Goal: Task Accomplishment & Management: Manage account settings

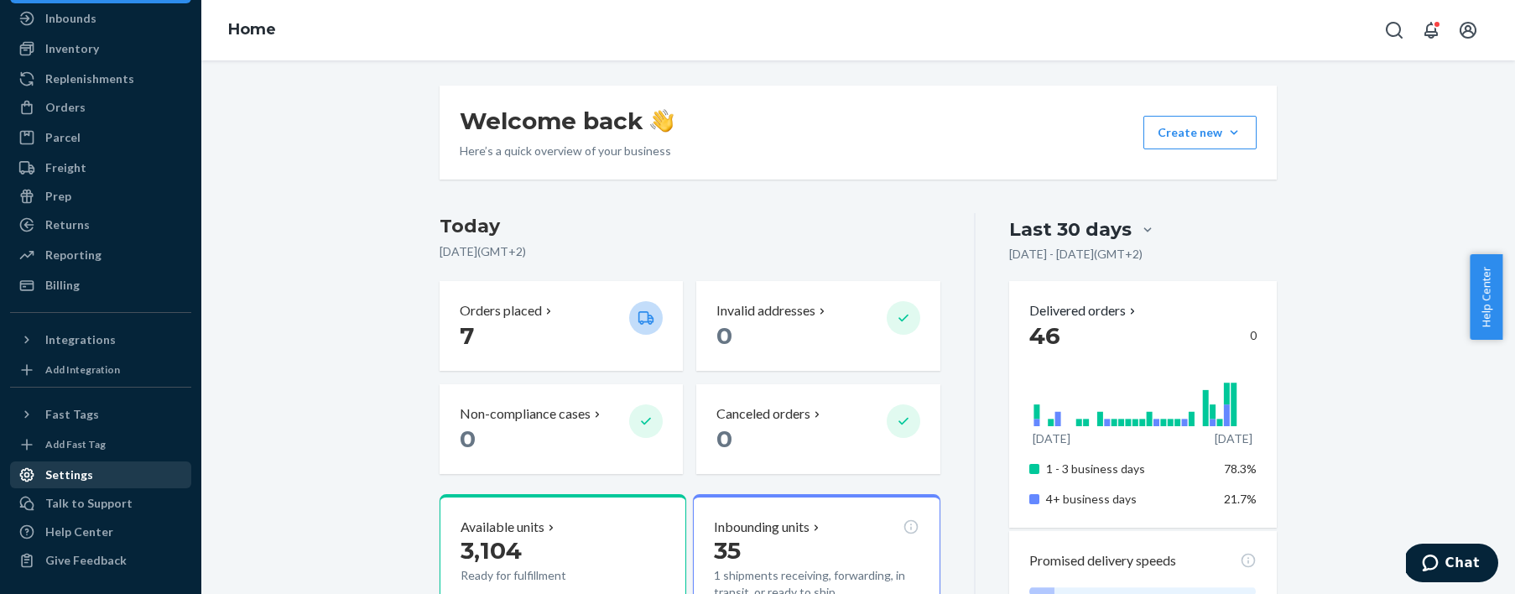
click at [80, 474] on div "Settings" at bounding box center [69, 474] width 48 height 17
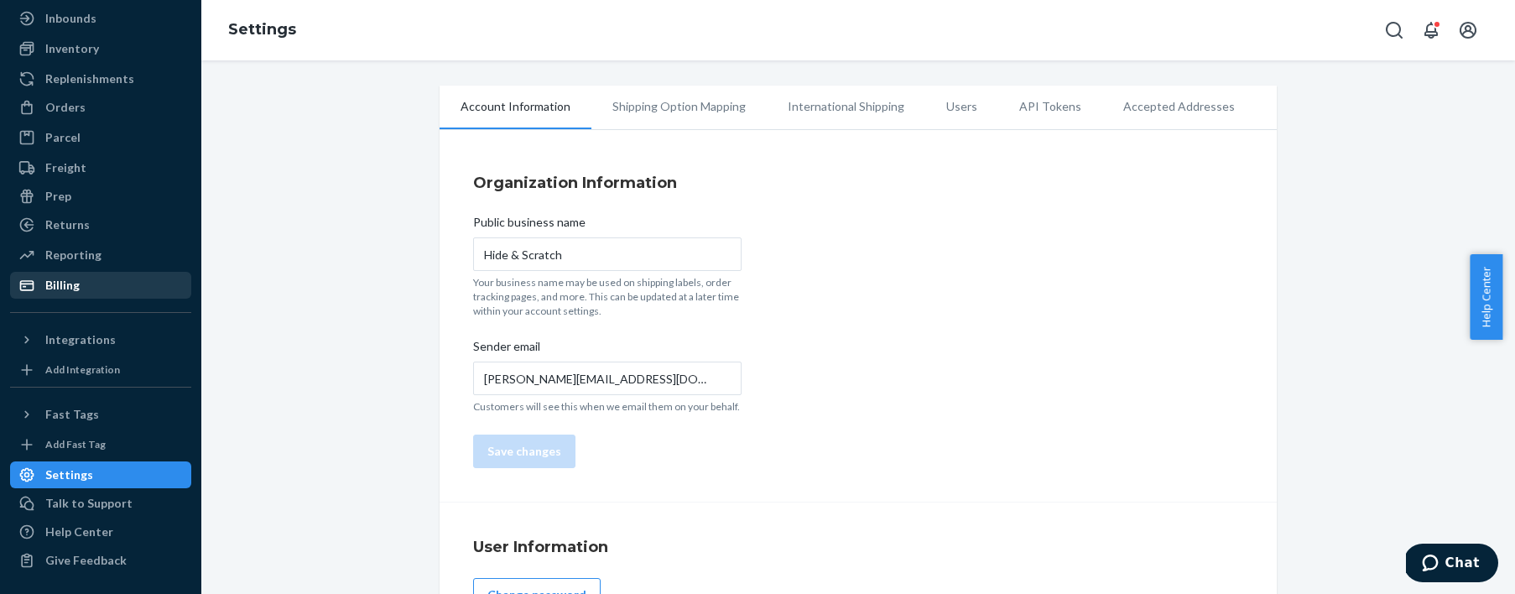
click at [65, 283] on div "Billing" at bounding box center [62, 285] width 34 height 17
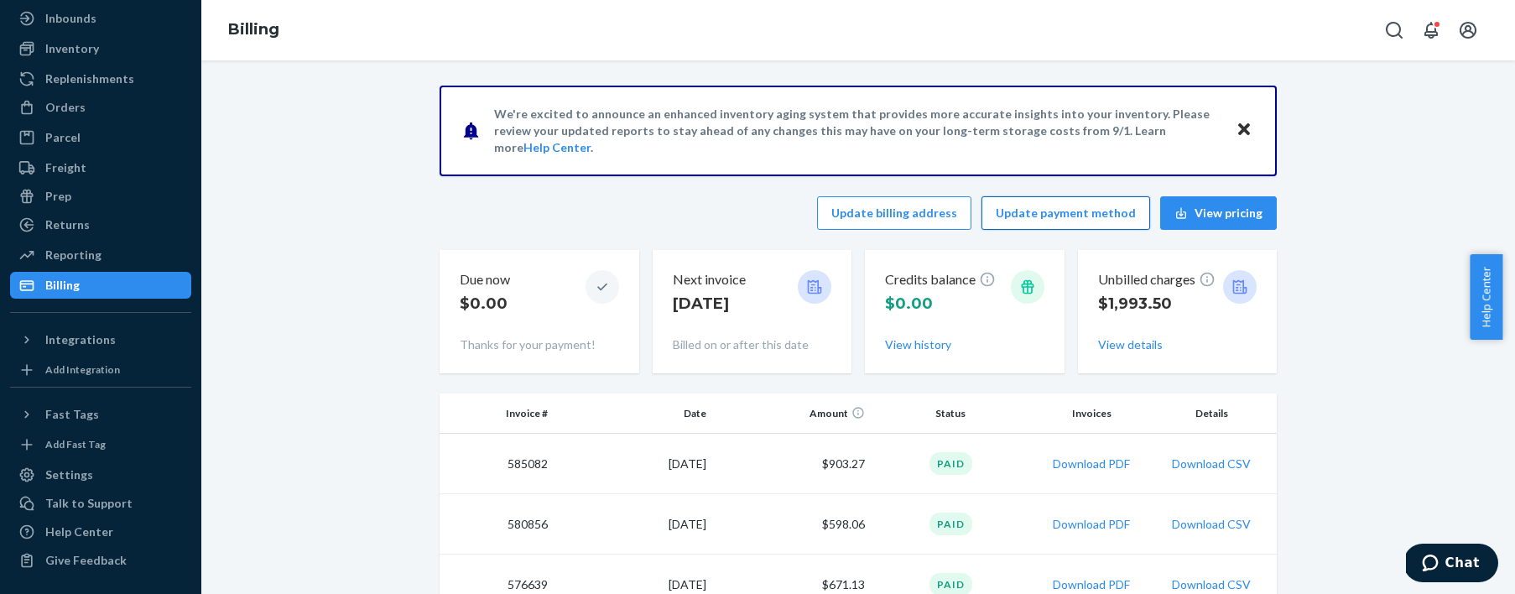
click at [1053, 216] on button "Update payment method" at bounding box center [1065, 213] width 169 height 34
click at [1042, 216] on button "Update payment method" at bounding box center [1065, 213] width 169 height 34
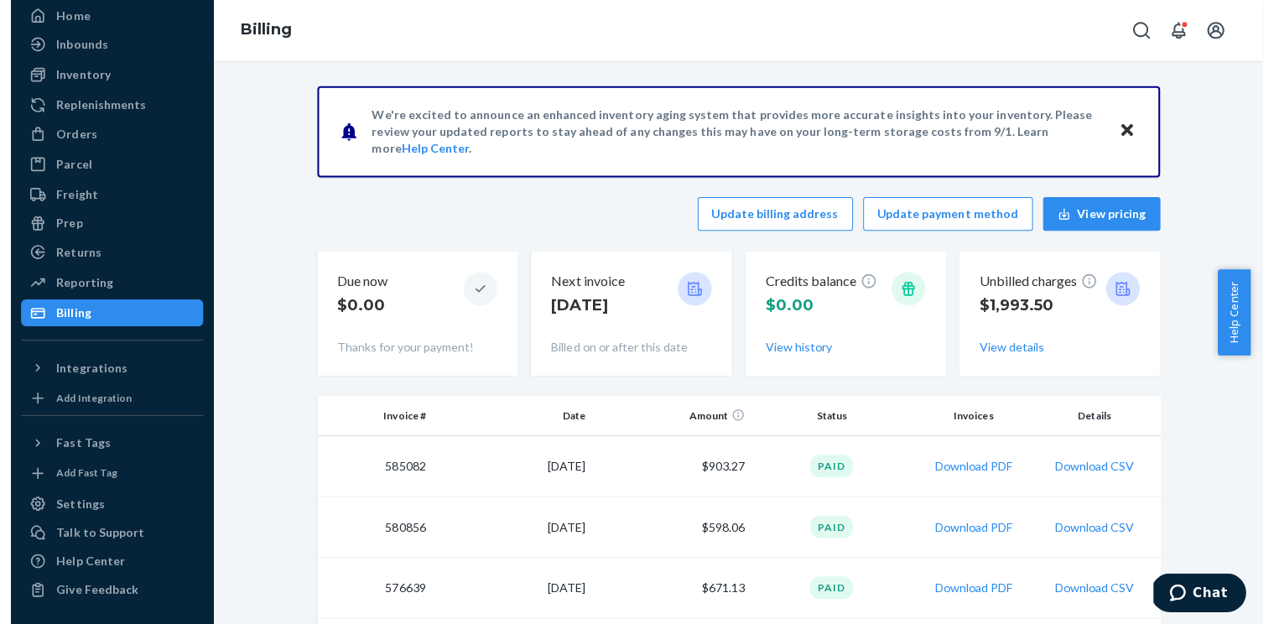
scroll to position [60, 0]
